Goal: Check status: Check status

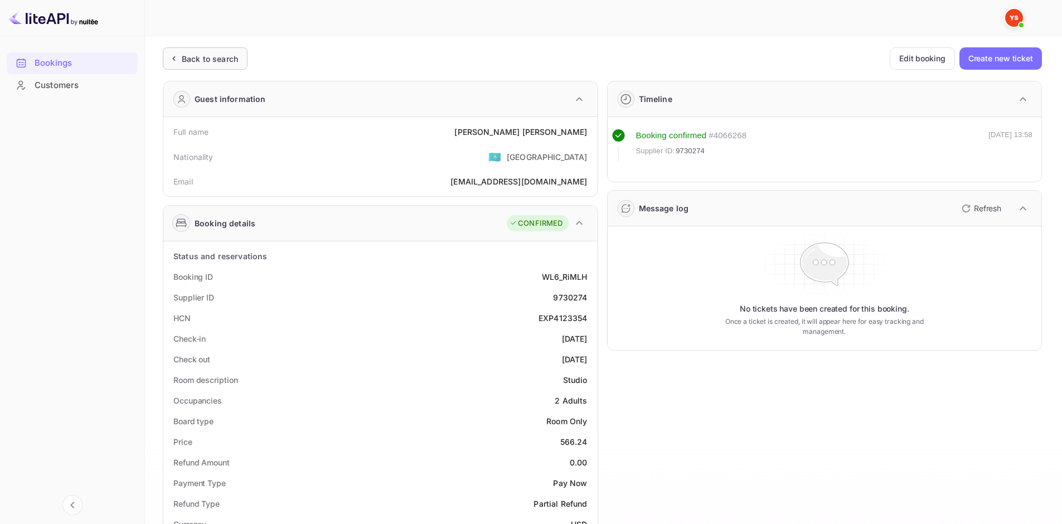
click at [241, 63] on div "Back to search" at bounding box center [205, 58] width 85 height 22
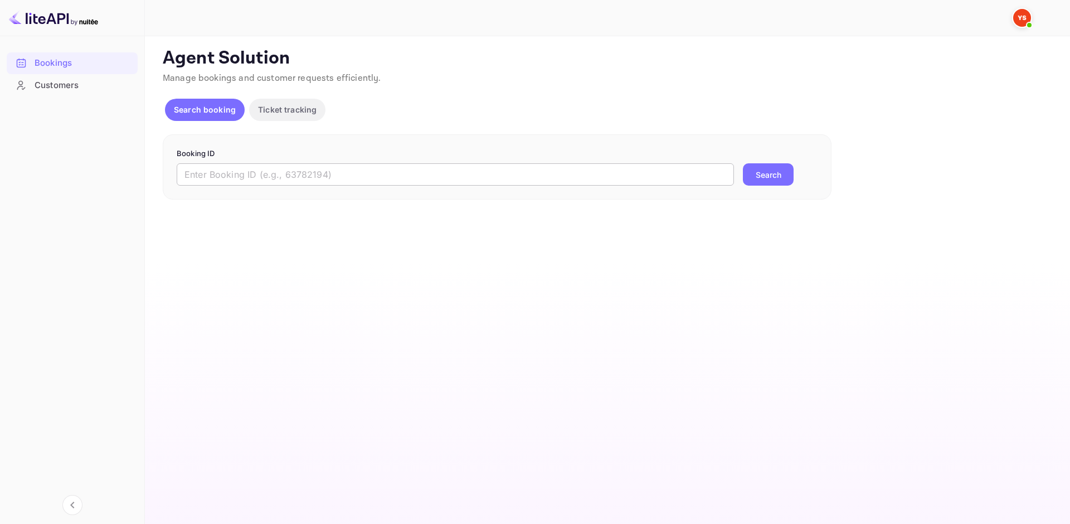
click at [337, 174] on input "text" at bounding box center [455, 174] width 557 height 22
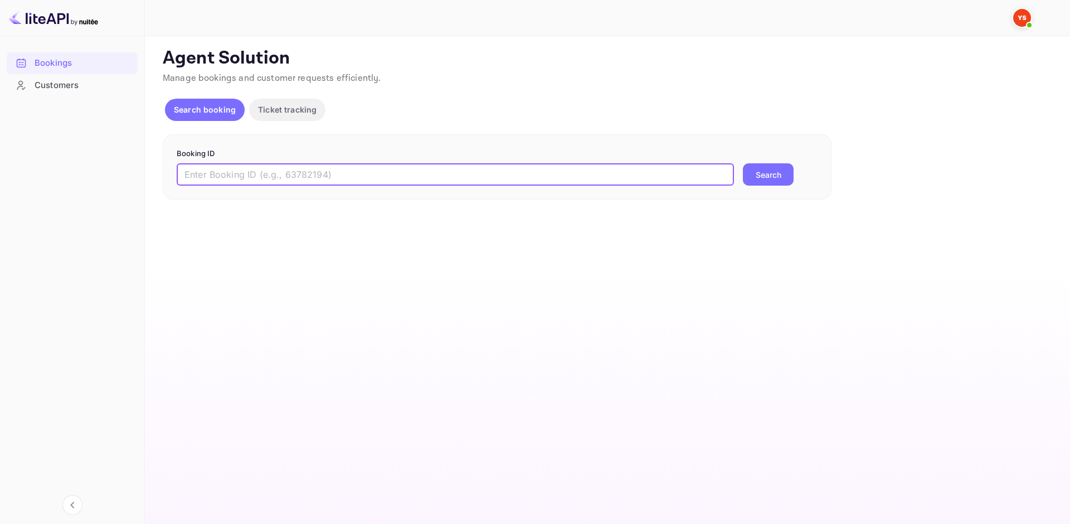
paste input "walls"
type input "walls"
click at [763, 179] on button "Search" at bounding box center [768, 174] width 51 height 22
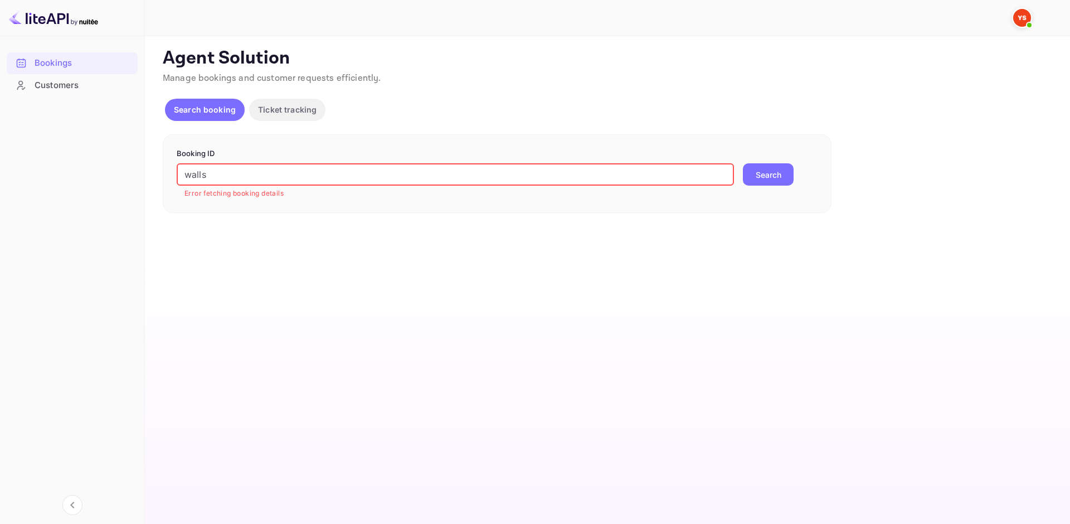
drag, startPoint x: 212, startPoint y: 174, endPoint x: 134, endPoint y: 167, distance: 78.9
click at [134, 167] on div "Bookings Customers Now you can check your travel website directly from the link…" at bounding box center [535, 262] width 1070 height 524
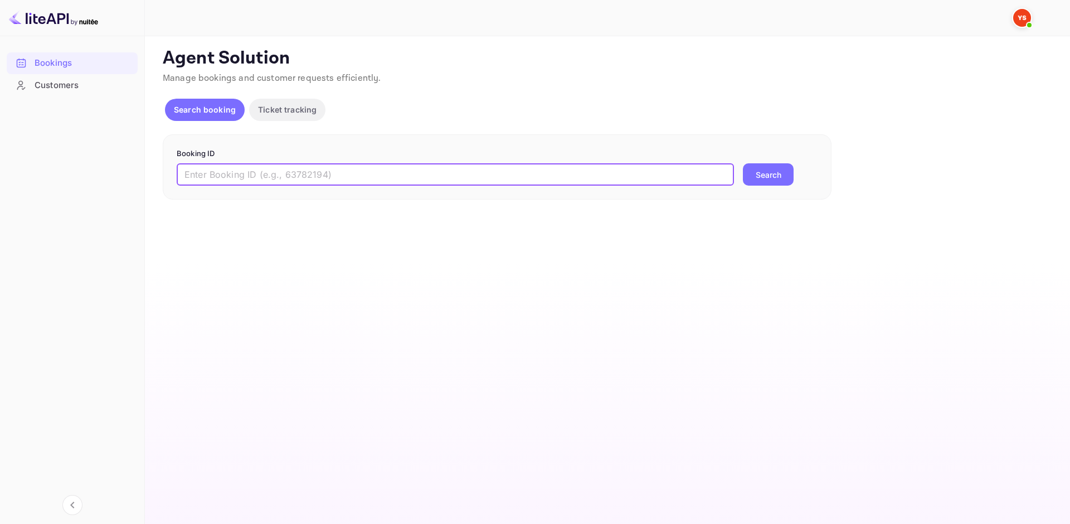
paste input "9683587"
type input "9683587"
click at [751, 175] on button "Search" at bounding box center [768, 174] width 51 height 22
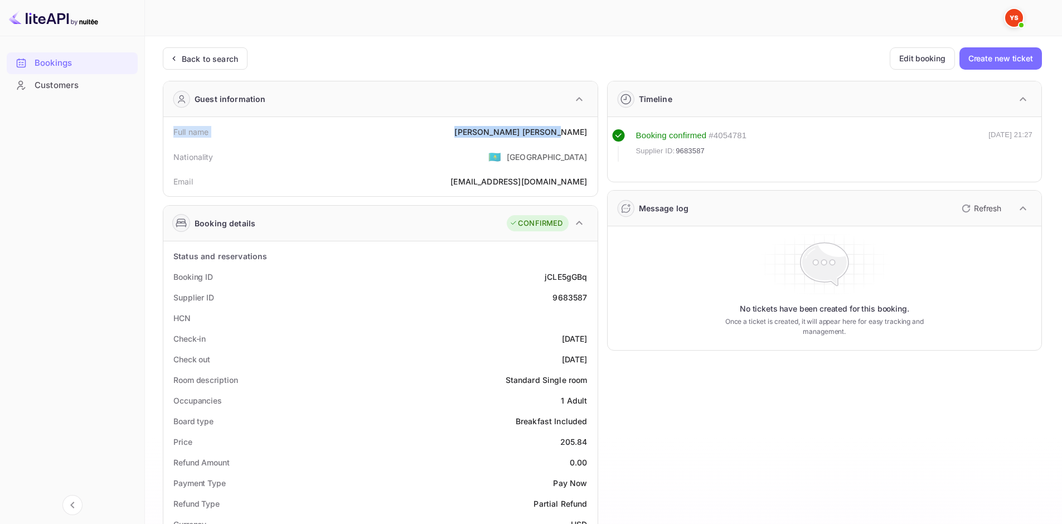
drag, startPoint x: 170, startPoint y: 129, endPoint x: 587, endPoint y: 133, distance: 417.0
click at [587, 133] on div "Full name [PERSON_NAME]" at bounding box center [380, 132] width 425 height 21
copy div "Full name [PERSON_NAME]"
drag, startPoint x: 171, startPoint y: 276, endPoint x: 590, endPoint y: 359, distance: 426.7
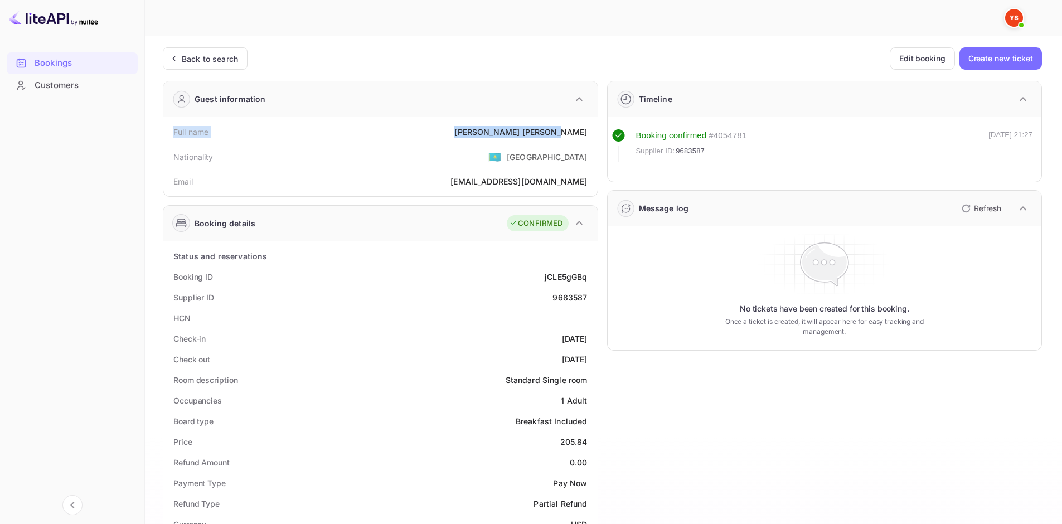
copy div "Booking ID jCLE5gGBq Supplier ID 9683587 HCN Check-in [DATE] Check out [DATE]"
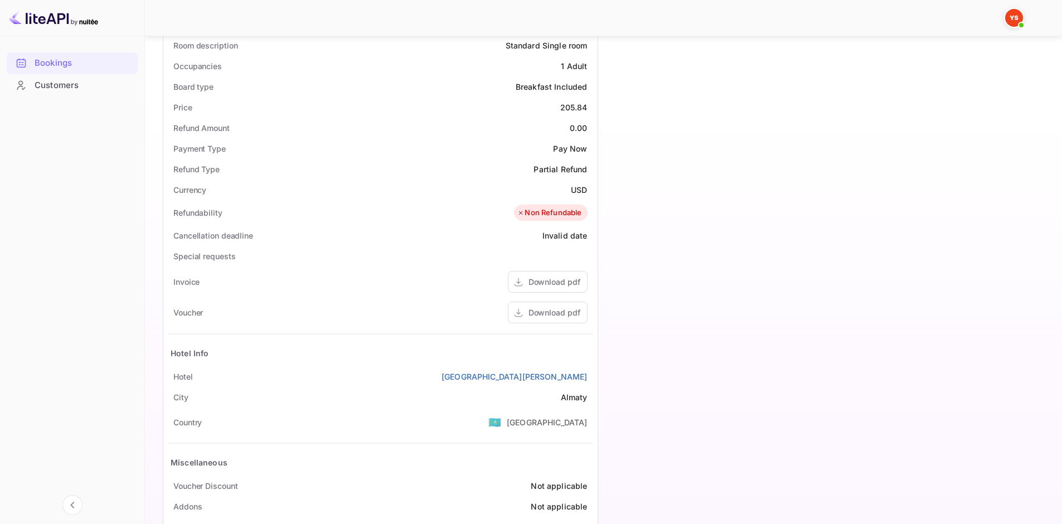
scroll to position [374, 0]
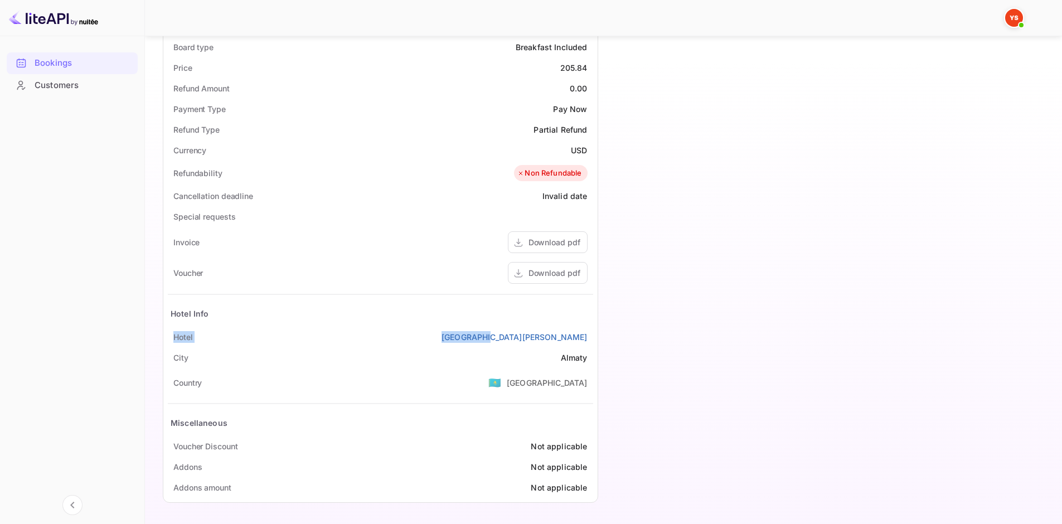
drag, startPoint x: 176, startPoint y: 336, endPoint x: 589, endPoint y: 341, distance: 413.1
click at [589, 341] on div "[GEOGRAPHIC_DATA][PERSON_NAME]" at bounding box center [380, 337] width 425 height 21
copy div "[GEOGRAPHIC_DATA][PERSON_NAME]"
